Goal: Obtain resource: Download file/media

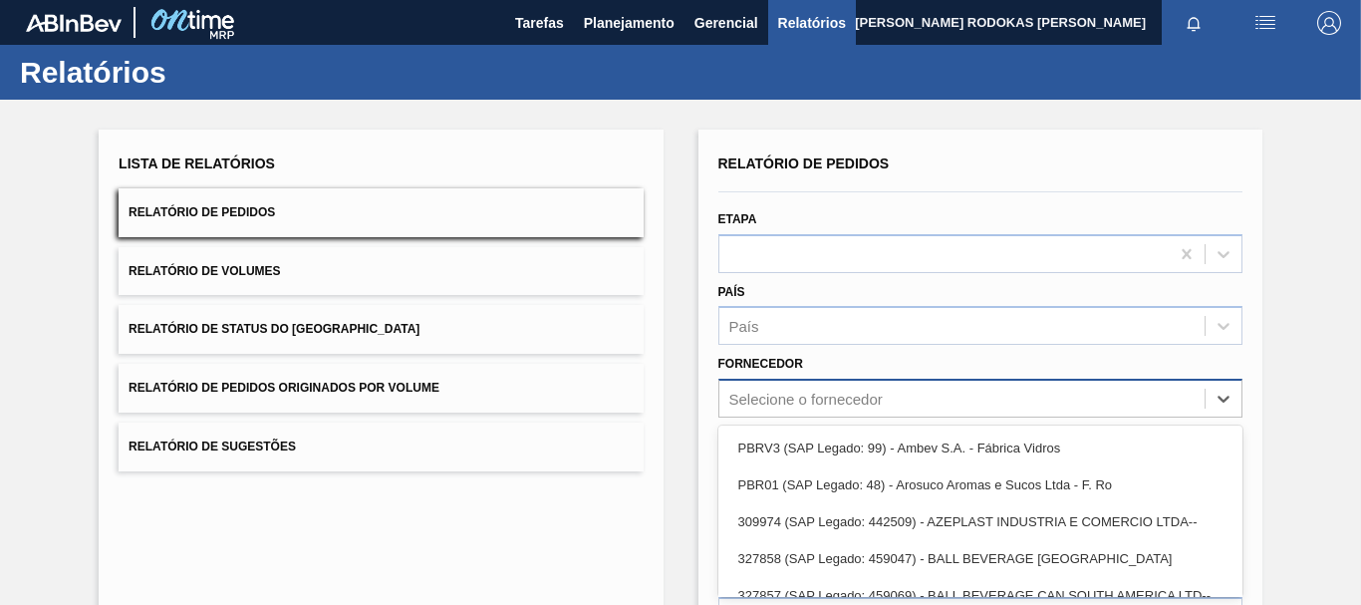
click at [759, 393] on div "option PBRV3 (SAP Legado: 99) - Ambev S.A. - Fábrica Vidros focused, 1 of 91. 9…" at bounding box center [980, 398] width 524 height 39
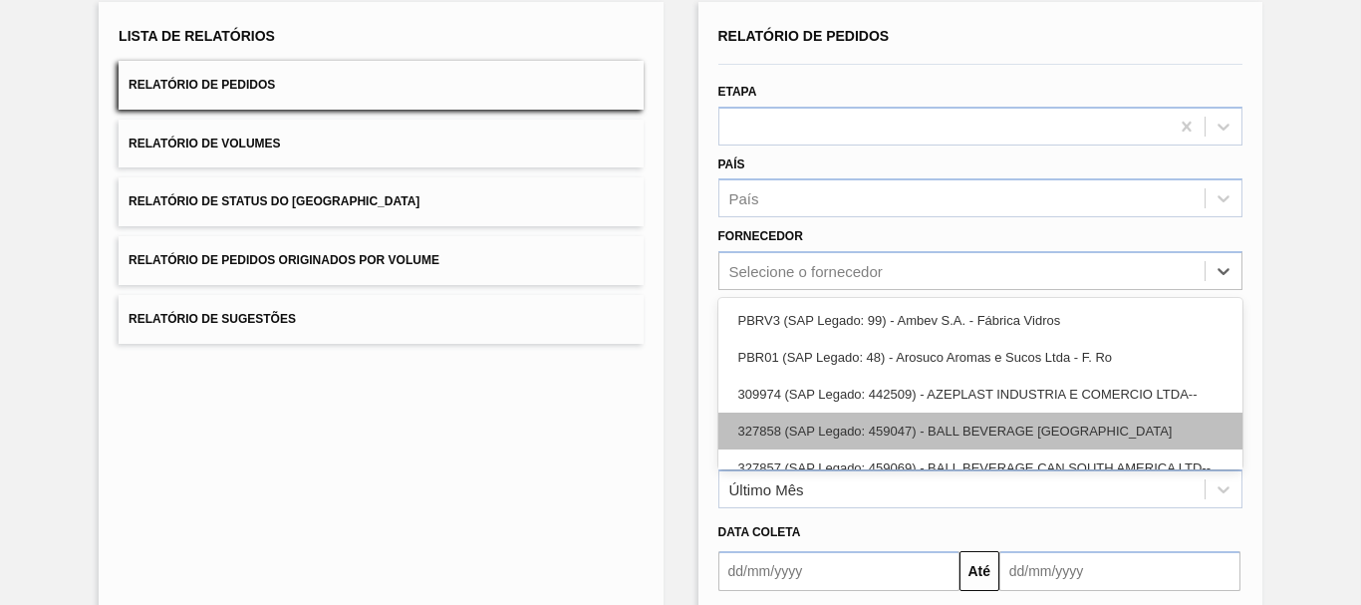
scroll to position [128, 0]
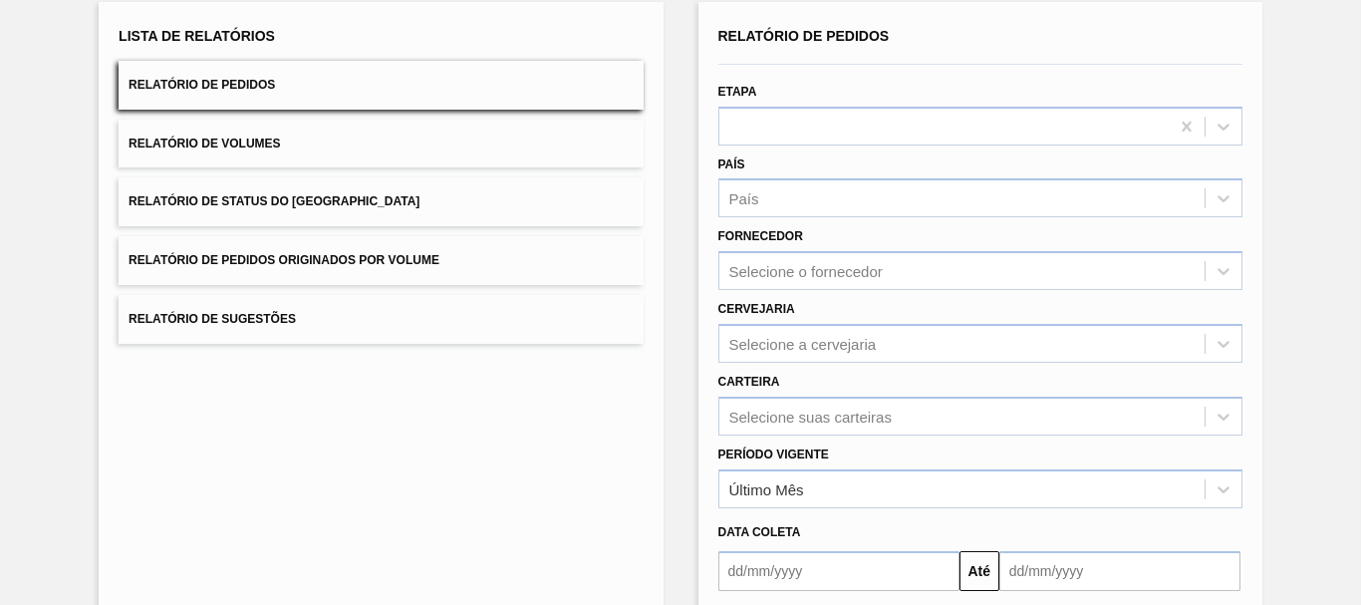
click at [676, 409] on div "Lista de Relatórios Relatório de Pedidos Relatório de Volumes Relatório de Stat…" at bounding box center [680, 383] width 1361 height 823
click at [780, 351] on div "Selecione a cervejaria" at bounding box center [802, 343] width 147 height 17
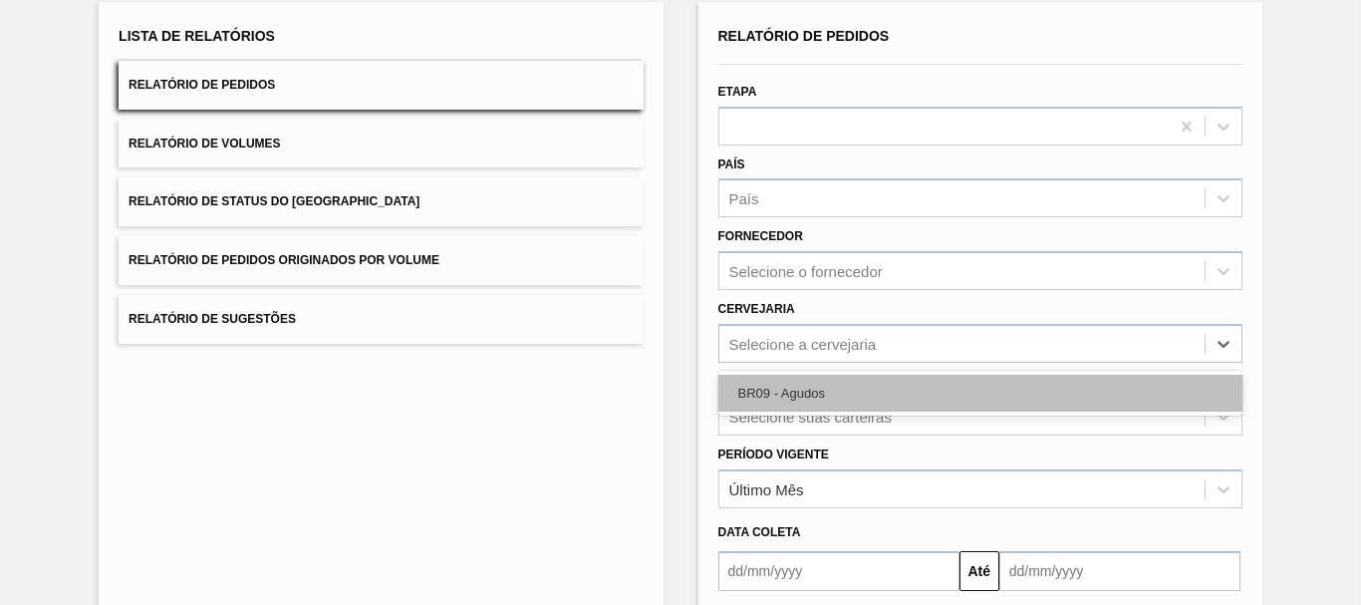
click at [749, 388] on div "BR09 - Agudos" at bounding box center [980, 393] width 524 height 37
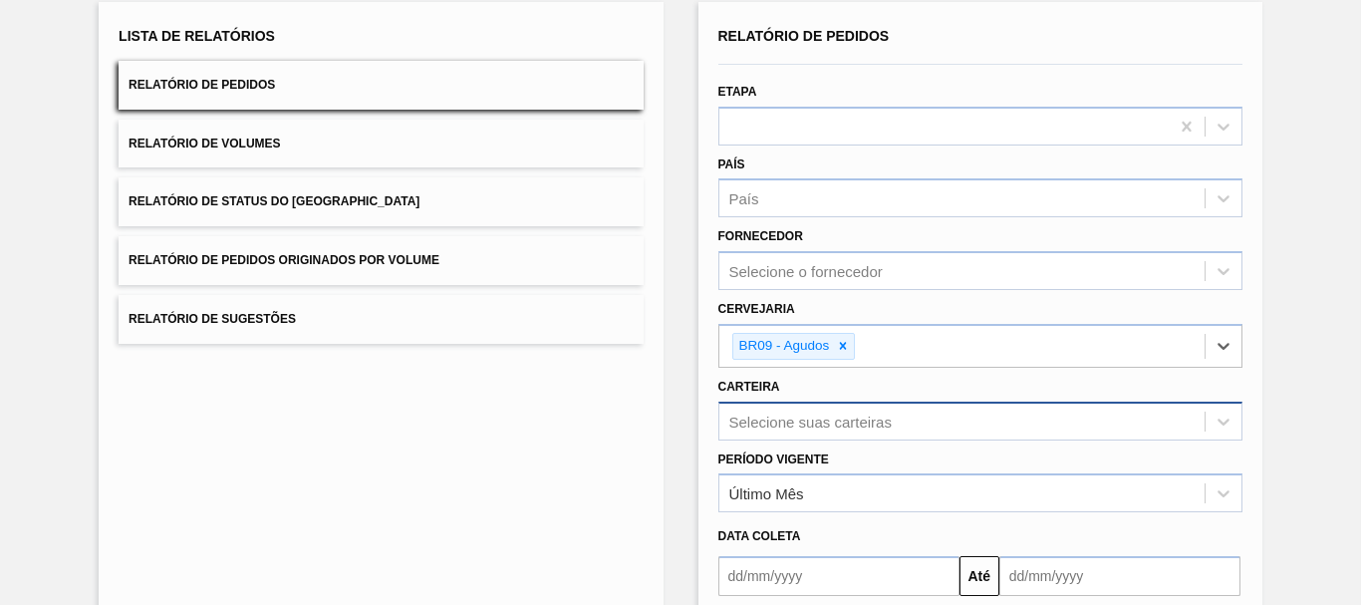
click at [752, 428] on div "Selecione suas carteiras" at bounding box center [980, 420] width 524 height 39
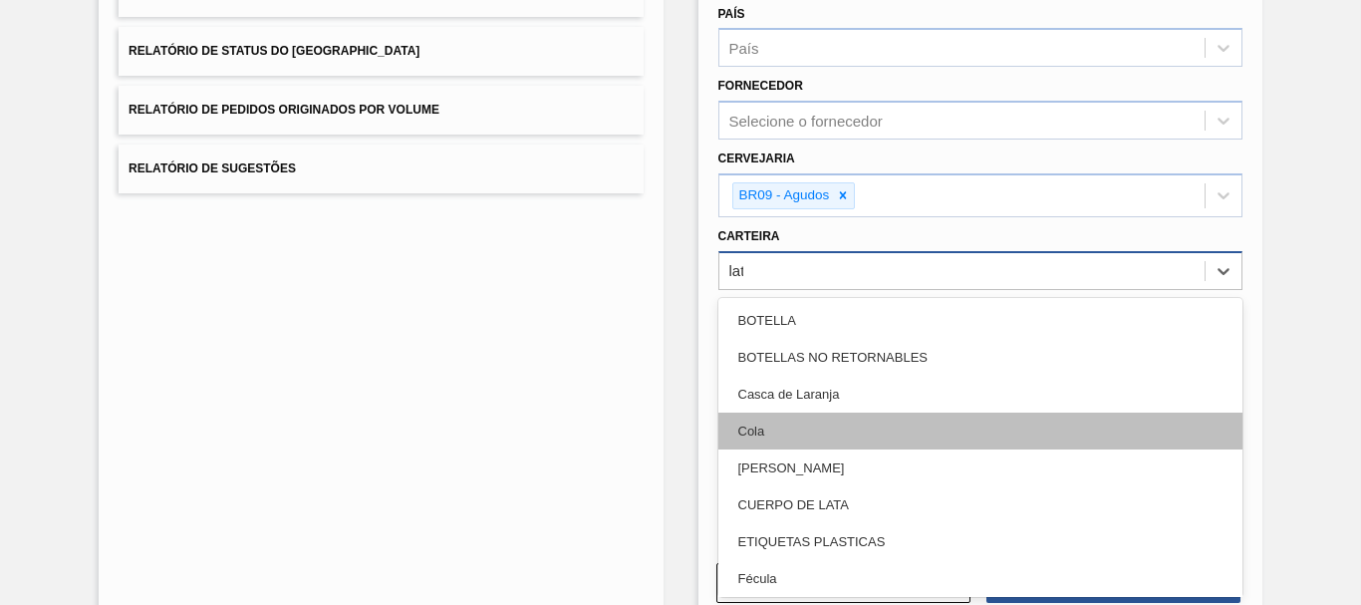
type input "lata"
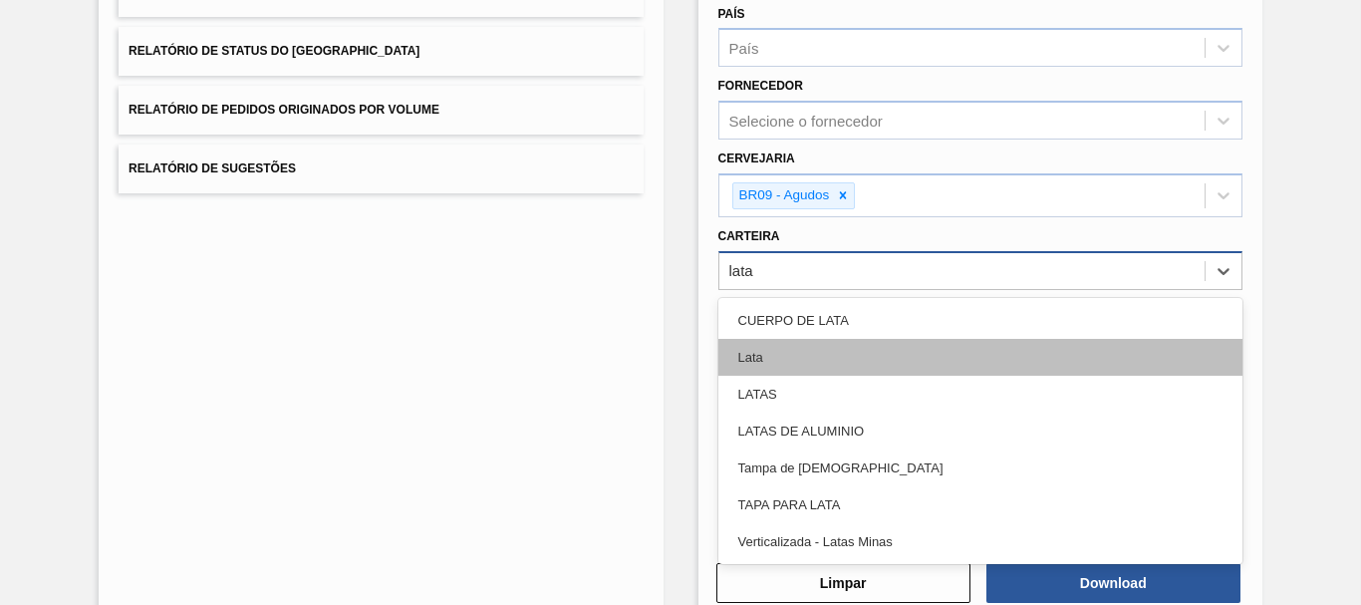
click at [785, 364] on div "Lata" at bounding box center [980, 357] width 524 height 37
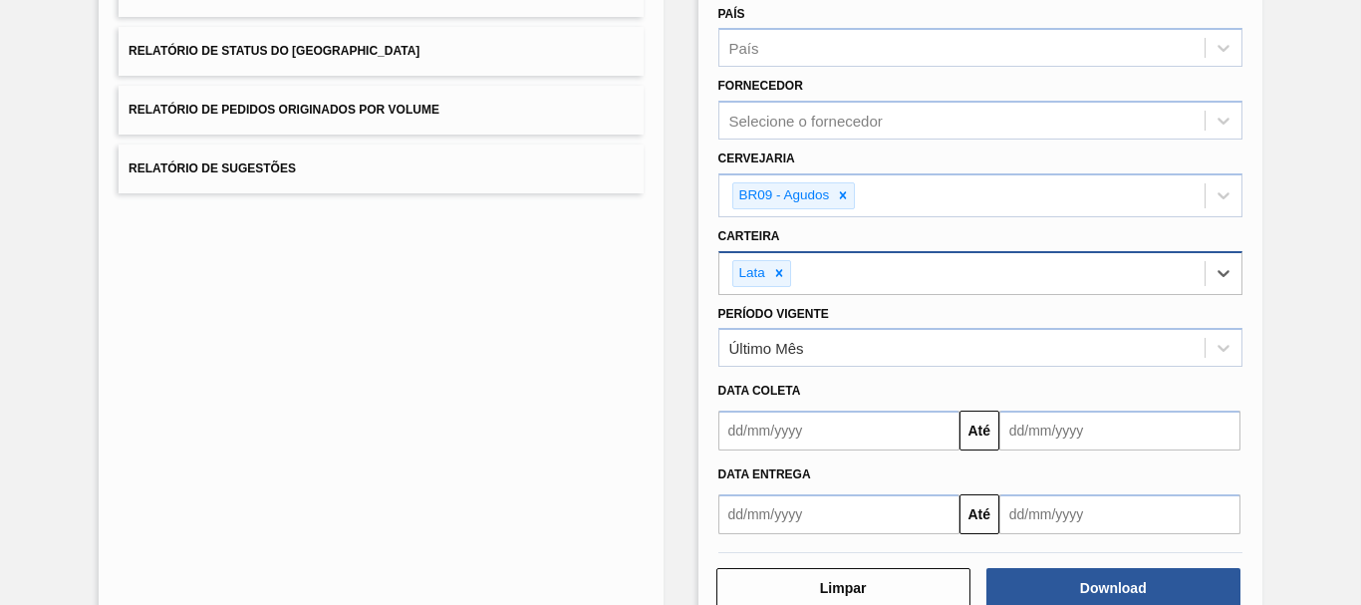
click at [748, 430] on input "text" at bounding box center [838, 430] width 241 height 40
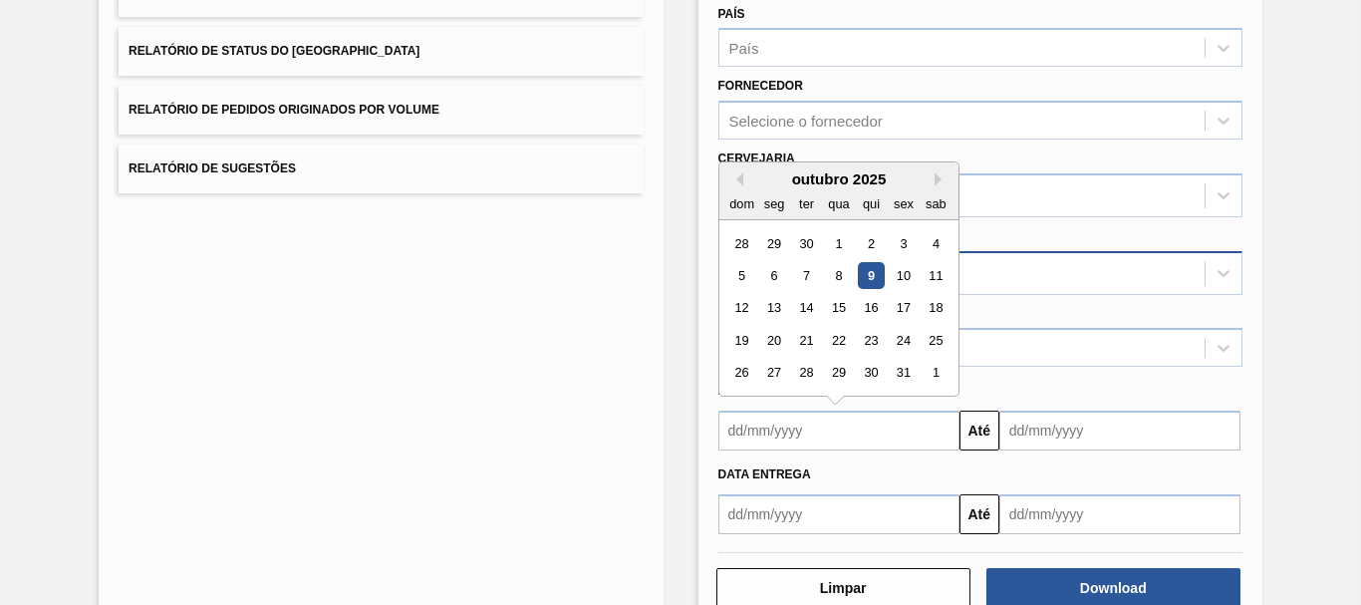
click at [733, 168] on div "outubro 2025 dom seg ter qua qui sex sab" at bounding box center [838, 191] width 239 height 58
click at [732, 183] on button "Previous Month" at bounding box center [736, 179] width 14 height 14
click at [736, 182] on button "Previous Month" at bounding box center [736, 179] width 14 height 14
click at [738, 238] on div "27" at bounding box center [741, 243] width 27 height 27
type input "[DATE]"
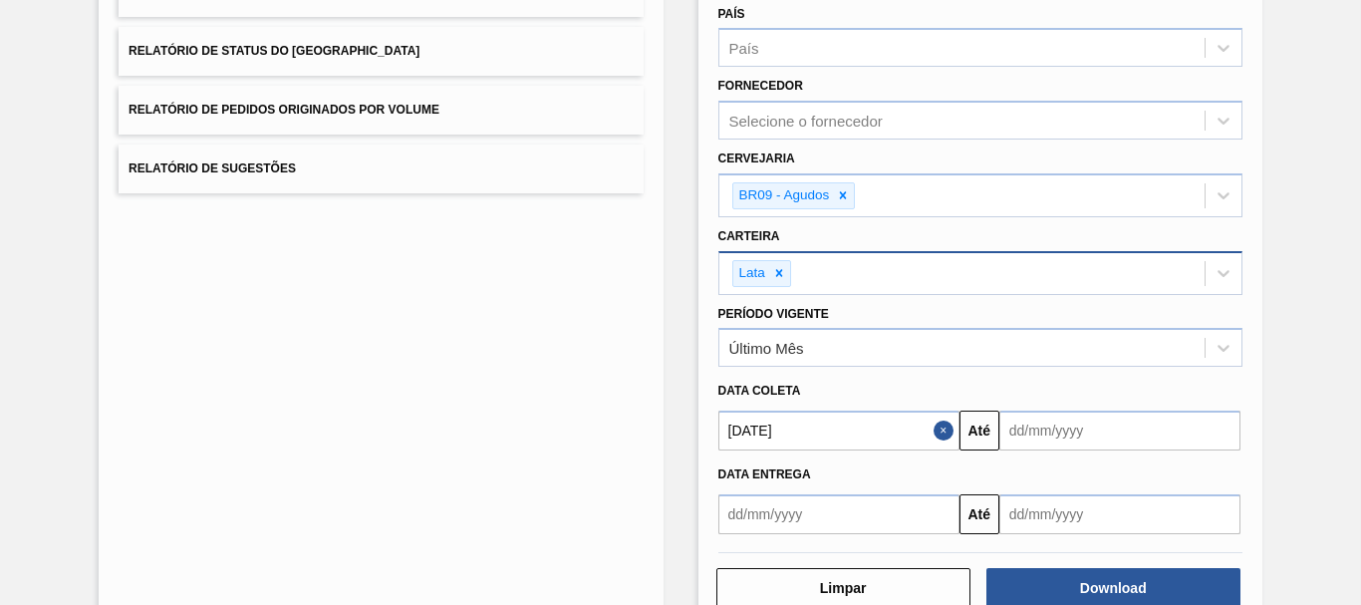
click at [1076, 440] on input "text" at bounding box center [1119, 430] width 241 height 40
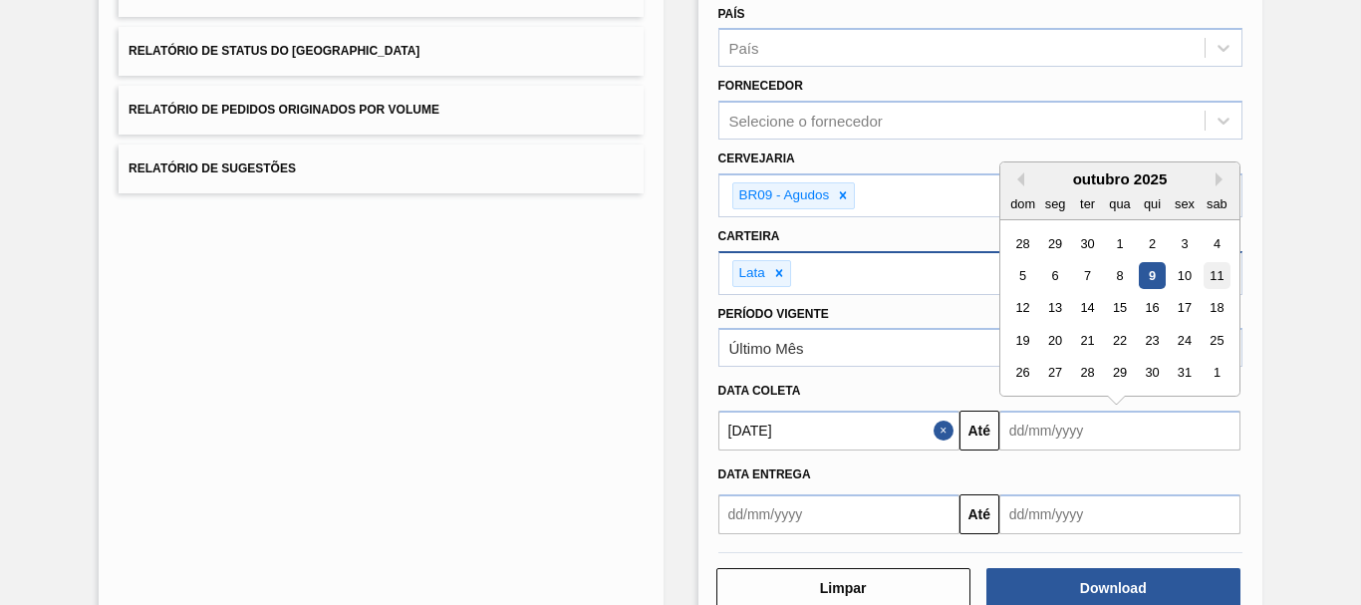
click at [1210, 285] on div "11" at bounding box center [1216, 275] width 27 height 27
type input "[DATE]"
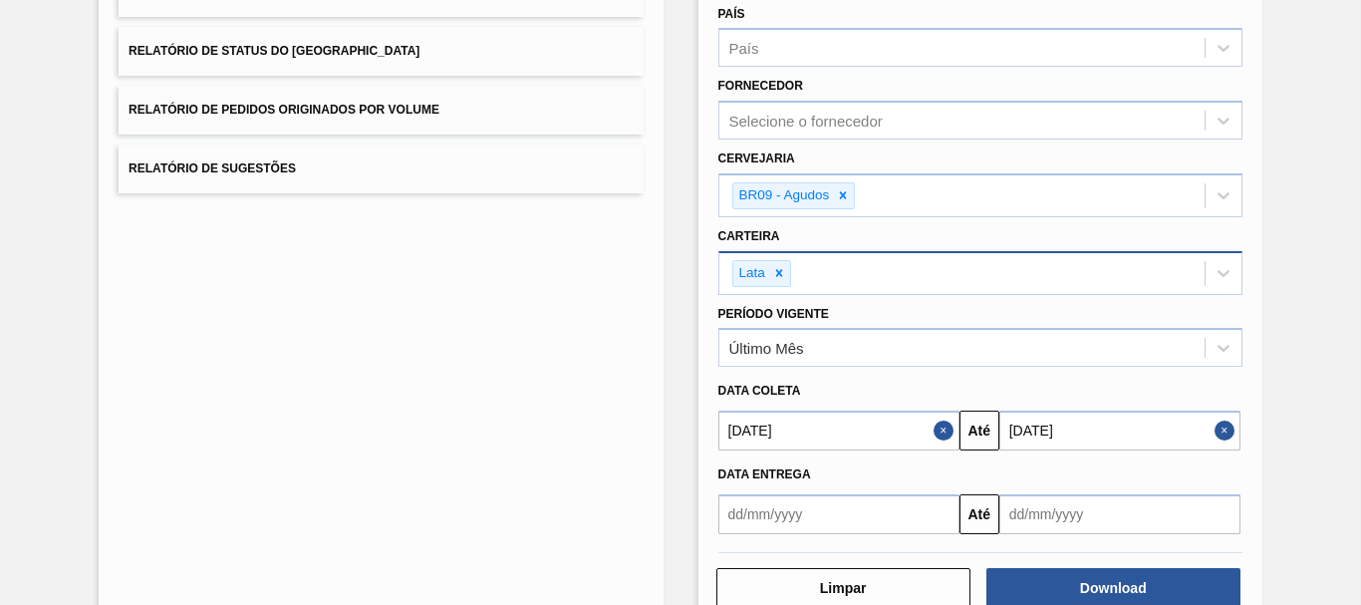
click at [1223, 428] on button "Close" at bounding box center [1227, 430] width 26 height 40
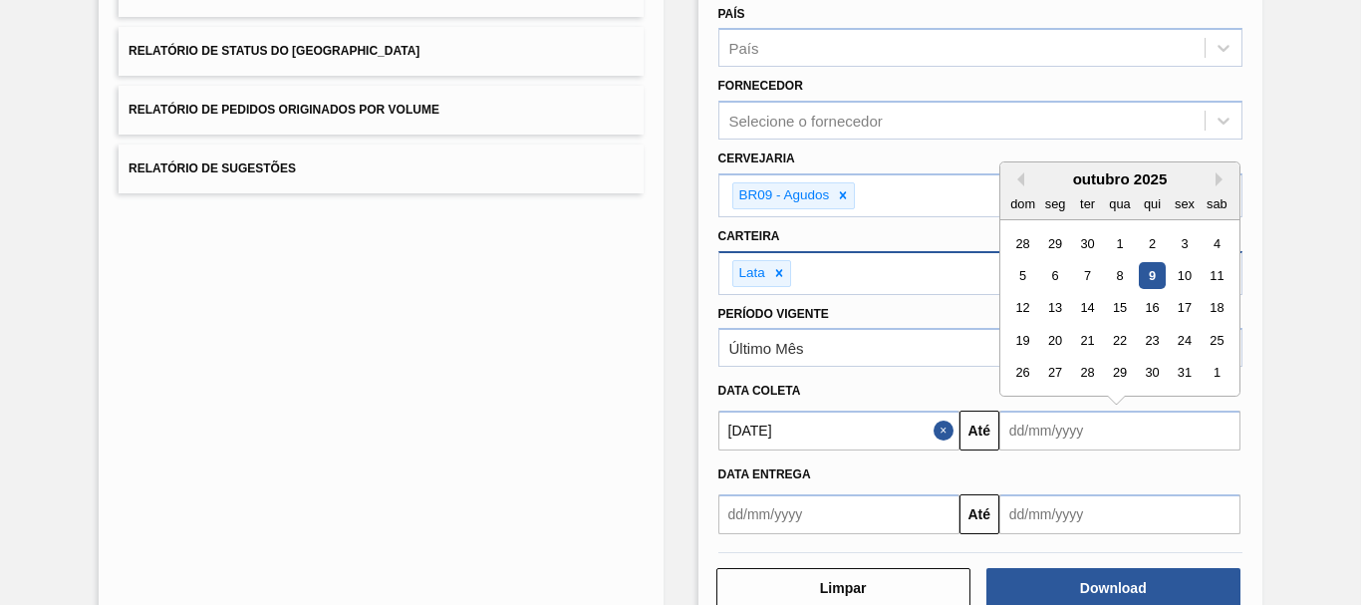
drag, startPoint x: 1091, startPoint y: 444, endPoint x: 1077, endPoint y: 403, distance: 43.2
click at [1091, 444] on input "text" at bounding box center [1119, 430] width 241 height 40
click at [1023, 176] on div "outubro 2025" at bounding box center [1119, 178] width 239 height 17
click at [1016, 179] on button "Previous Month" at bounding box center [1017, 179] width 14 height 14
click at [1056, 273] on div "8" at bounding box center [1054, 275] width 27 height 27
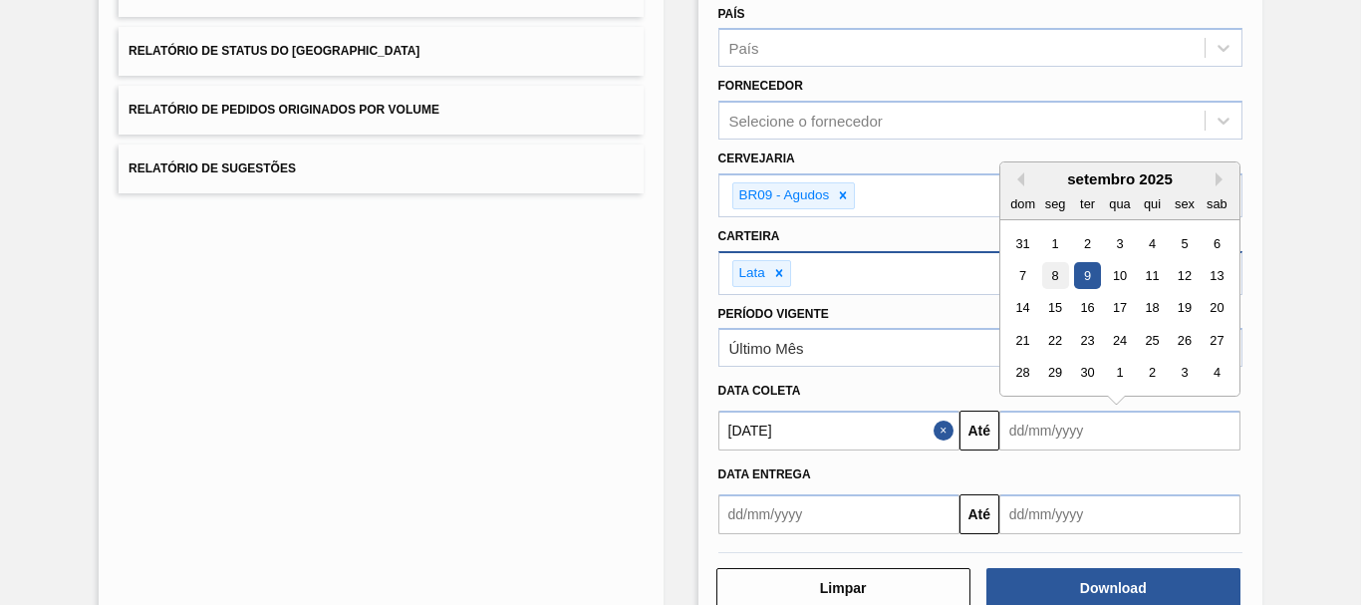
type input "[DATE]"
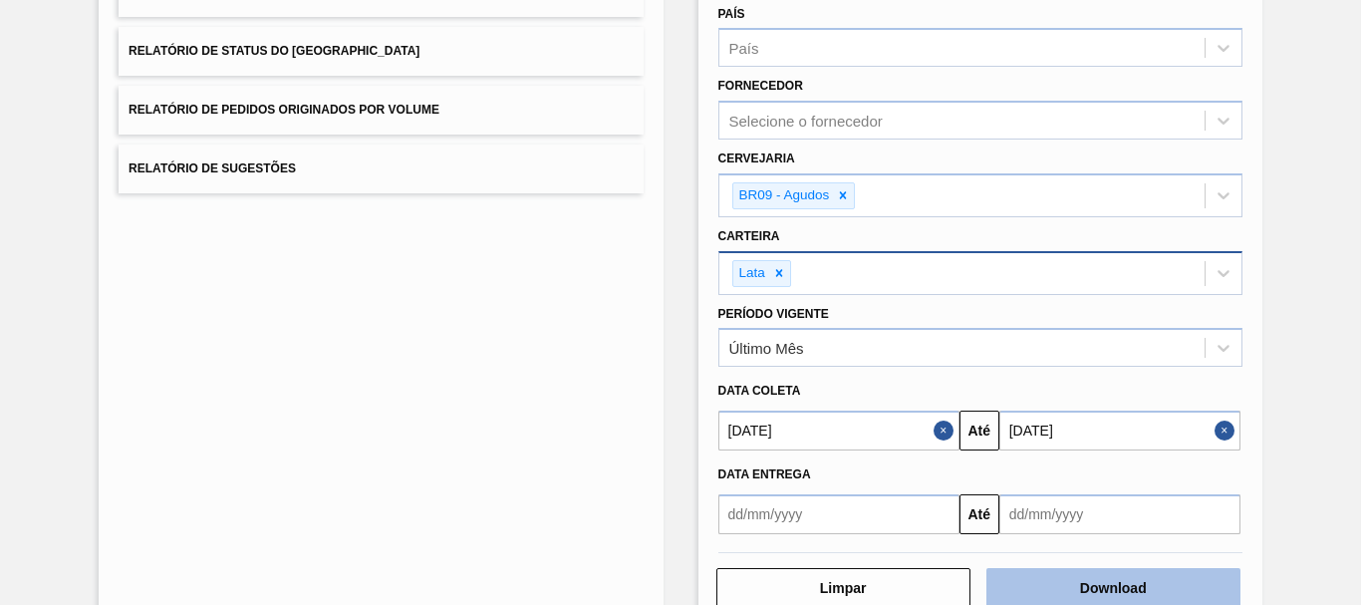
click at [1072, 580] on button "Download" at bounding box center [1113, 588] width 254 height 40
